Goal: Task Accomplishment & Management: Use online tool/utility

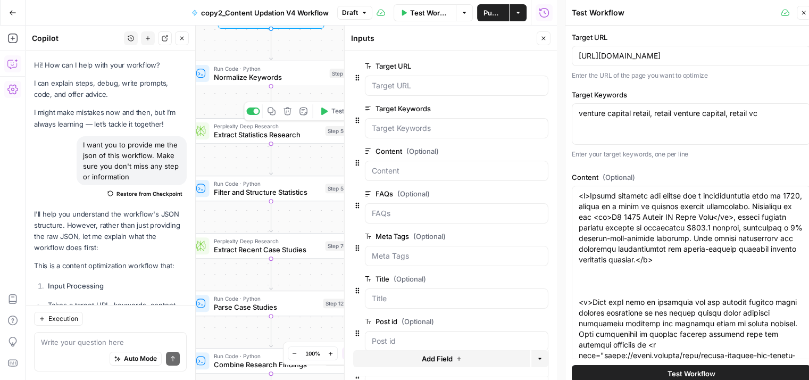
scroll to position [604, 0]
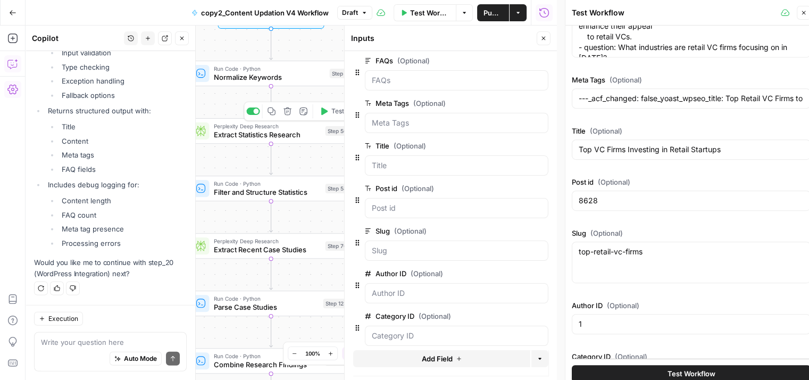
click at [274, 113] on icon "button" at bounding box center [271, 111] width 9 height 9
click at [545, 32] on button "Close" at bounding box center [544, 38] width 14 height 14
type input "---_acf_changed: false_yoast_wpseo_title: Top Retail VC Firms to Watch and Secu…"
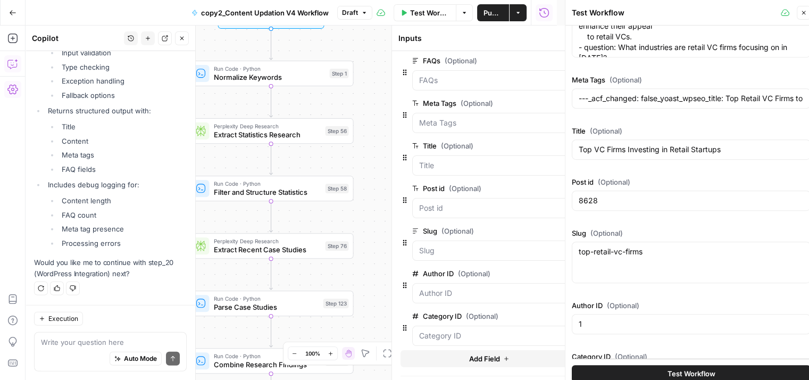
type input "---_acf_changed: false_yoast_wpseo_title: Top Retail VC Firms to Watch and Secu…"
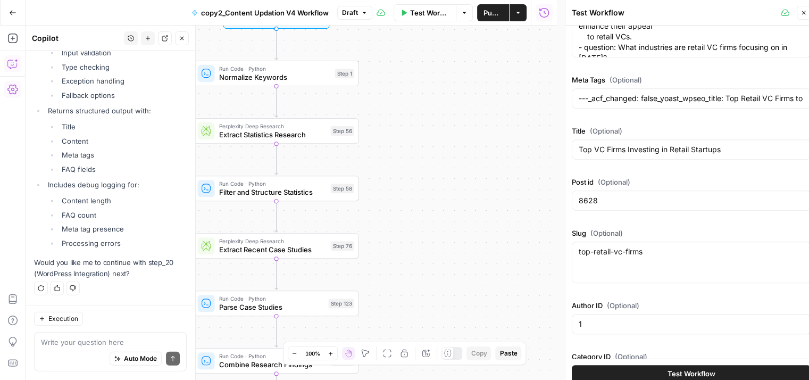
drag, startPoint x: 417, startPoint y: 128, endPoint x: 545, endPoint y: 146, distance: 128.9
click at [545, 146] on div "Workflow Set Inputs Inputs Run Code · Python Normalize Keywords Step 1 Perplexi…" at bounding box center [291, 203] width 531 height 354
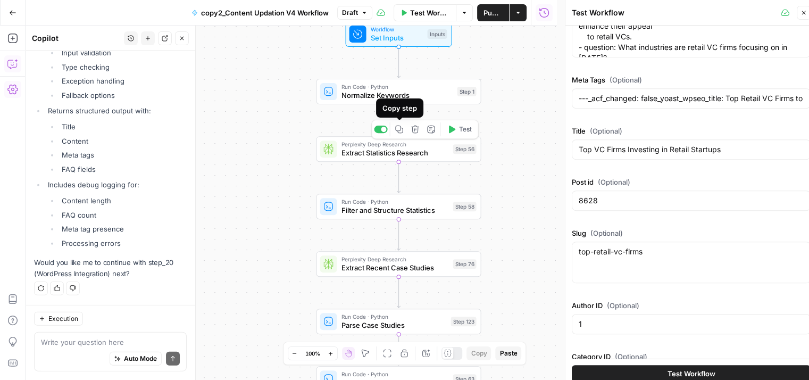
click at [399, 132] on icon "button" at bounding box center [399, 129] width 8 height 8
type input "---_acf_changed: false_yoast_wpseo_title: Top Retail VC Firms to Watch and Secu…"
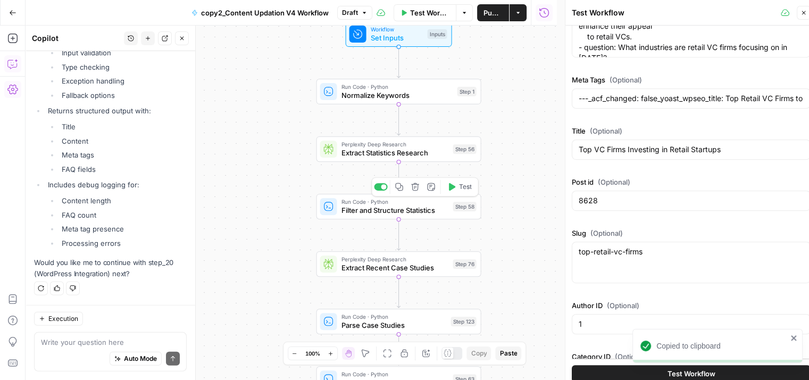
type input "---_acf_changed: false_yoast_wpseo_title: Top Retail VC Firms to Watch and Secu…"
click at [401, 186] on icon "button" at bounding box center [399, 186] width 9 height 9
type input "---_acf_changed: false_yoast_wpseo_title: Top Retail VC Firms to Watch and Secu…"
click at [402, 248] on icon "button" at bounding box center [399, 244] width 9 height 9
type input "---_acf_changed: false_yoast_wpseo_title: Top Retail VC Firms to Watch and Secu…"
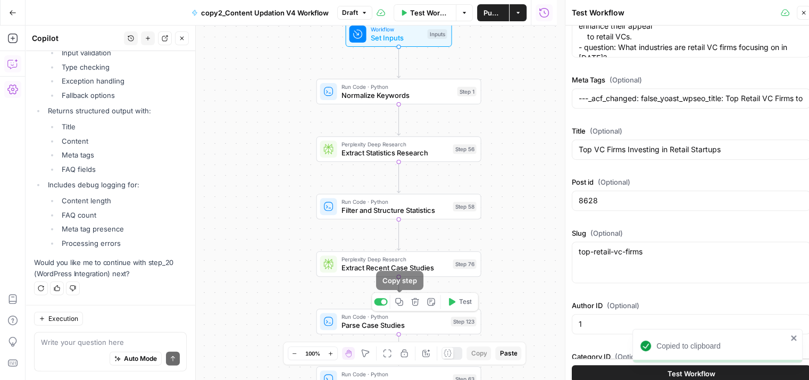
click at [401, 303] on icon "button" at bounding box center [399, 301] width 9 height 9
type input "---_acf_changed: false_yoast_wpseo_title: Top Retail VC Firms to Watch and Secu…"
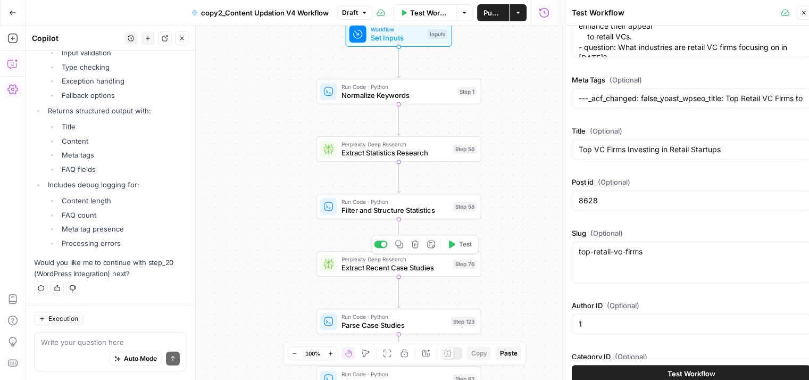
type input "---_acf_changed: false_yoast_wpseo_title: Top Retail VC Firms to Watch and Secu…"
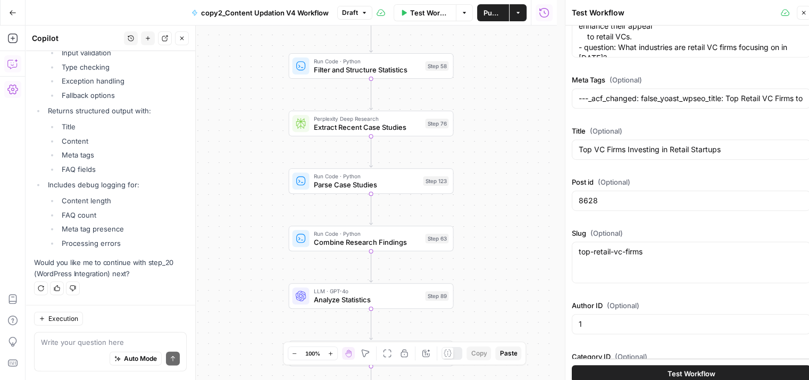
drag, startPoint x: 520, startPoint y: 212, endPoint x: 491, endPoint y: 64, distance: 150.2
click at [491, 64] on div "Workflow Set Inputs Inputs Run Code · Python Normalize Keywords Step 1 Perplexi…" at bounding box center [291, 203] width 531 height 354
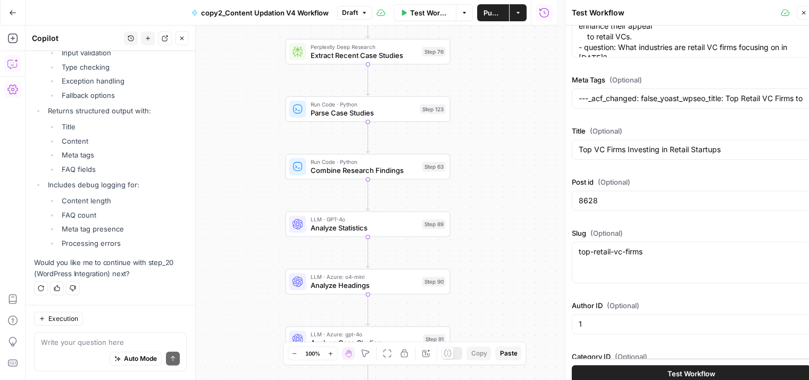
drag, startPoint x: 497, startPoint y: 164, endPoint x: 497, endPoint y: 64, distance: 100.0
click at [497, 64] on div "Workflow Set Inputs Inputs Run Code · Python Normalize Keywords Step 1 Perplexi…" at bounding box center [291, 203] width 531 height 354
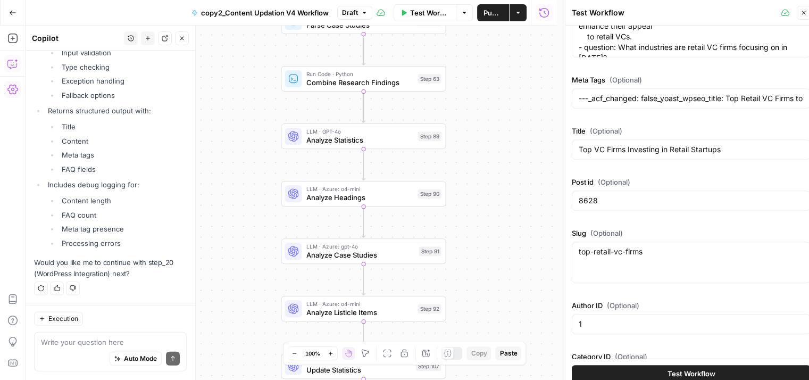
drag, startPoint x: 491, startPoint y: 158, endPoint x: 486, endPoint y: 96, distance: 61.9
click at [486, 96] on div "Workflow Set Inputs Inputs Run Code · Python Normalize Keywords Step 1 Perplexi…" at bounding box center [291, 203] width 531 height 354
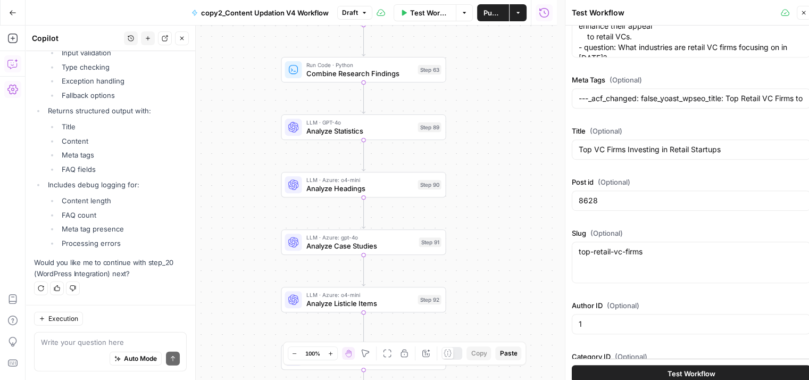
drag, startPoint x: 489, startPoint y: 159, endPoint x: 485, endPoint y: 136, distance: 23.8
click at [485, 136] on div "Workflow Set Inputs Inputs Run Code · Python Normalize Keywords Step 1 Perplexi…" at bounding box center [291, 203] width 531 height 354
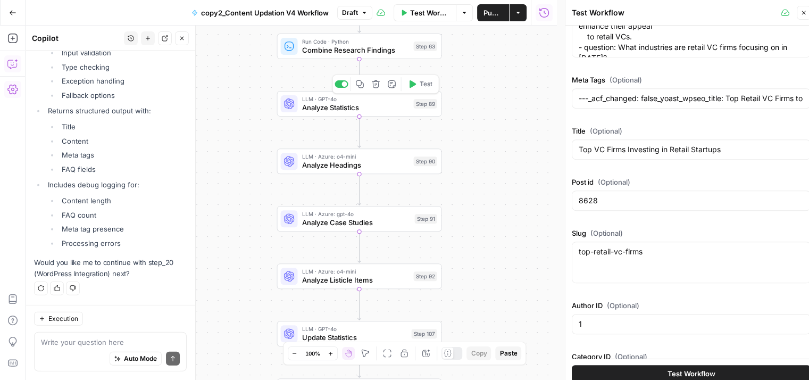
click at [355, 108] on span "Analyze Statistics" at bounding box center [355, 107] width 107 height 11
type input "---_acf_changed: false_yoast_wpseo_title: Top Retail VC Firms to Watch and Secu…"
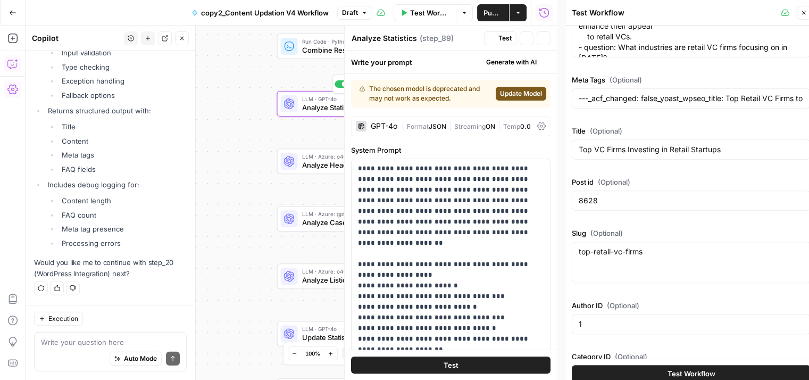
type input "---_acf_changed: false_yoast_wpseo_title: Top Retail VC Firms to Watch and Secu…"
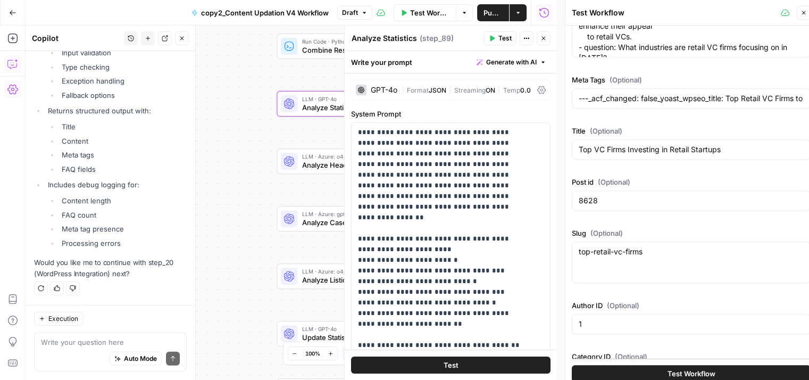
click at [547, 37] on button "Close" at bounding box center [544, 38] width 14 height 14
type input "---_acf_changed: false_yoast_wpseo_title: Top Retail VC Firms to Watch and Secu…"
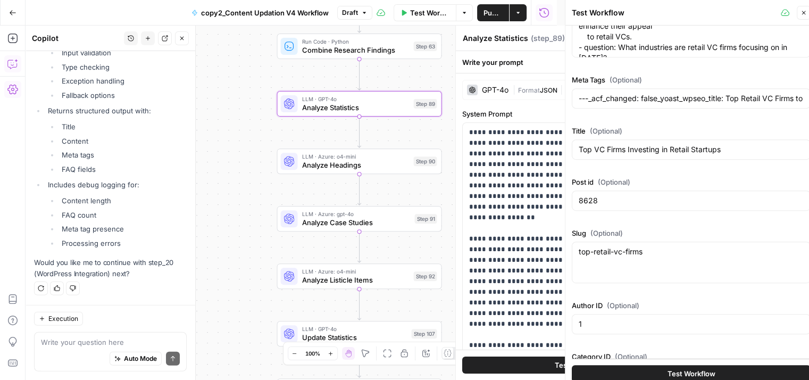
type input "---_acf_changed: false_yoast_wpseo_title: Top Retail VC Firms to Watch and Secu…"
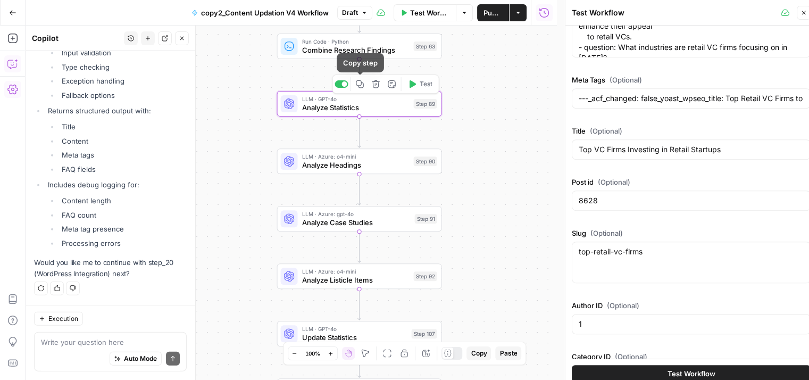
click at [362, 89] on button "Copy step" at bounding box center [360, 84] width 14 height 14
type input "---_acf_changed: false_yoast_wpseo_title: Top Retail VC Firms to Watch and Secu…"
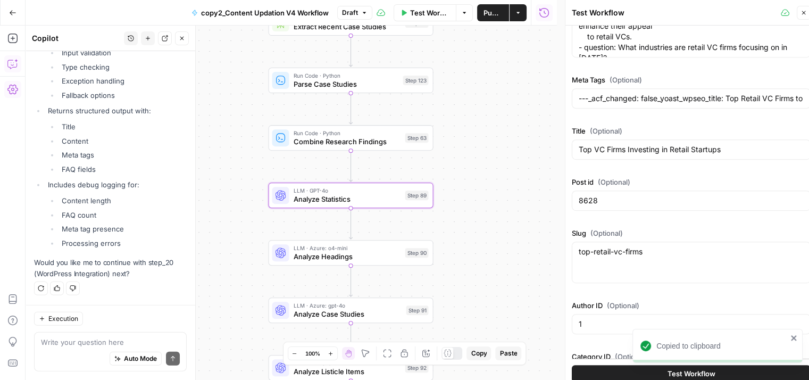
drag, startPoint x: 497, startPoint y: 132, endPoint x: 489, endPoint y: 224, distance: 91.9
click at [489, 224] on div "Workflow Set Inputs Inputs Run Code · Python Normalize Keywords Step 1 Perplexi…" at bounding box center [291, 203] width 531 height 354
click at [351, 233] on icon "button" at bounding box center [351, 233] width 9 height 9
type input "---_acf_changed: false_yoast_wpseo_title: Top Retail VC Firms to Watch and Secu…"
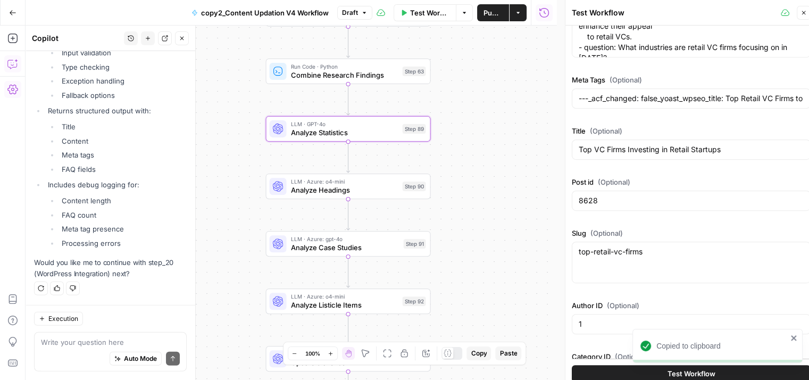
drag, startPoint x: 464, startPoint y: 275, endPoint x: 461, endPoint y: 204, distance: 71.3
click at [461, 204] on div "Workflow Set Inputs Inputs Run Code · Python Normalize Keywords Step 1 Perplexi…" at bounding box center [291, 203] width 531 height 354
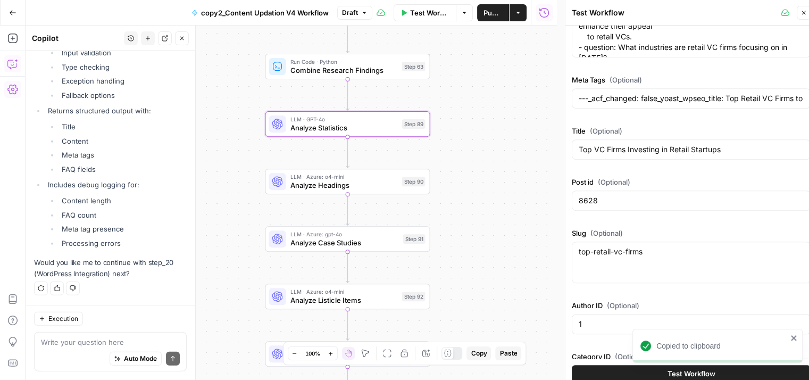
type input "---_acf_changed: false_yoast_wpseo_title: Top Retail VC Firms to Watch and Secu…"
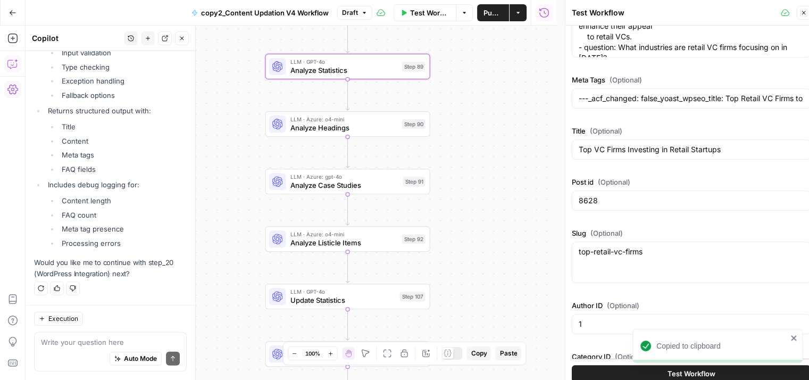
drag, startPoint x: 471, startPoint y: 257, endPoint x: 471, endPoint y: 164, distance: 93.1
click at [471, 164] on div "Workflow Set Inputs Inputs Run Code · Python Normalize Keywords Step 1 Perplexi…" at bounding box center [291, 203] width 531 height 354
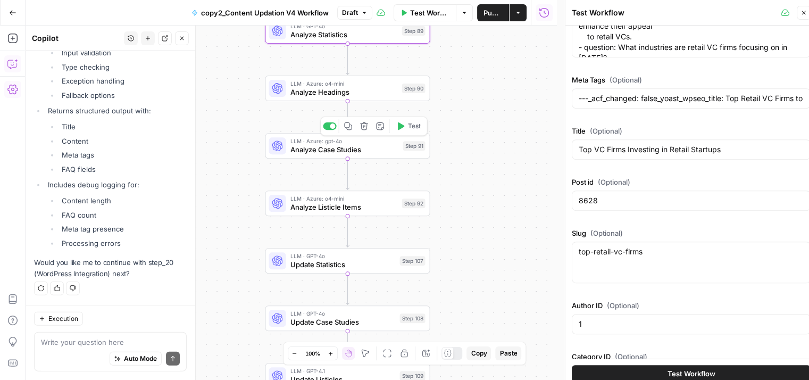
click at [347, 128] on icon "button" at bounding box center [348, 126] width 8 height 8
type input "---_acf_changed: false_yoast_wpseo_title: Top Retail VC Firms to Watch and Secu…"
